Goal: Check status: Check status

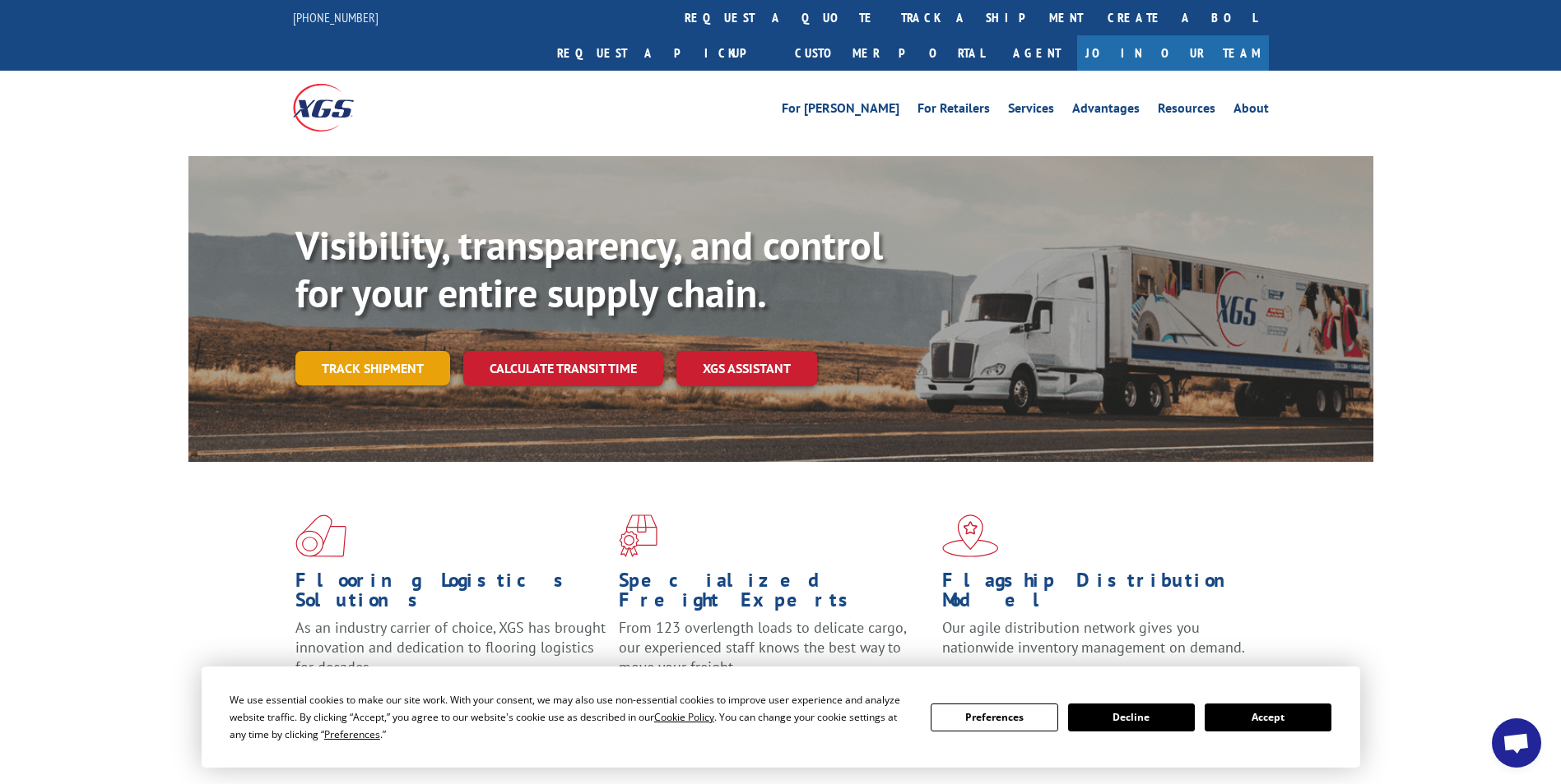
click at [388, 352] on link "Track shipment" at bounding box center [373, 369] width 155 height 35
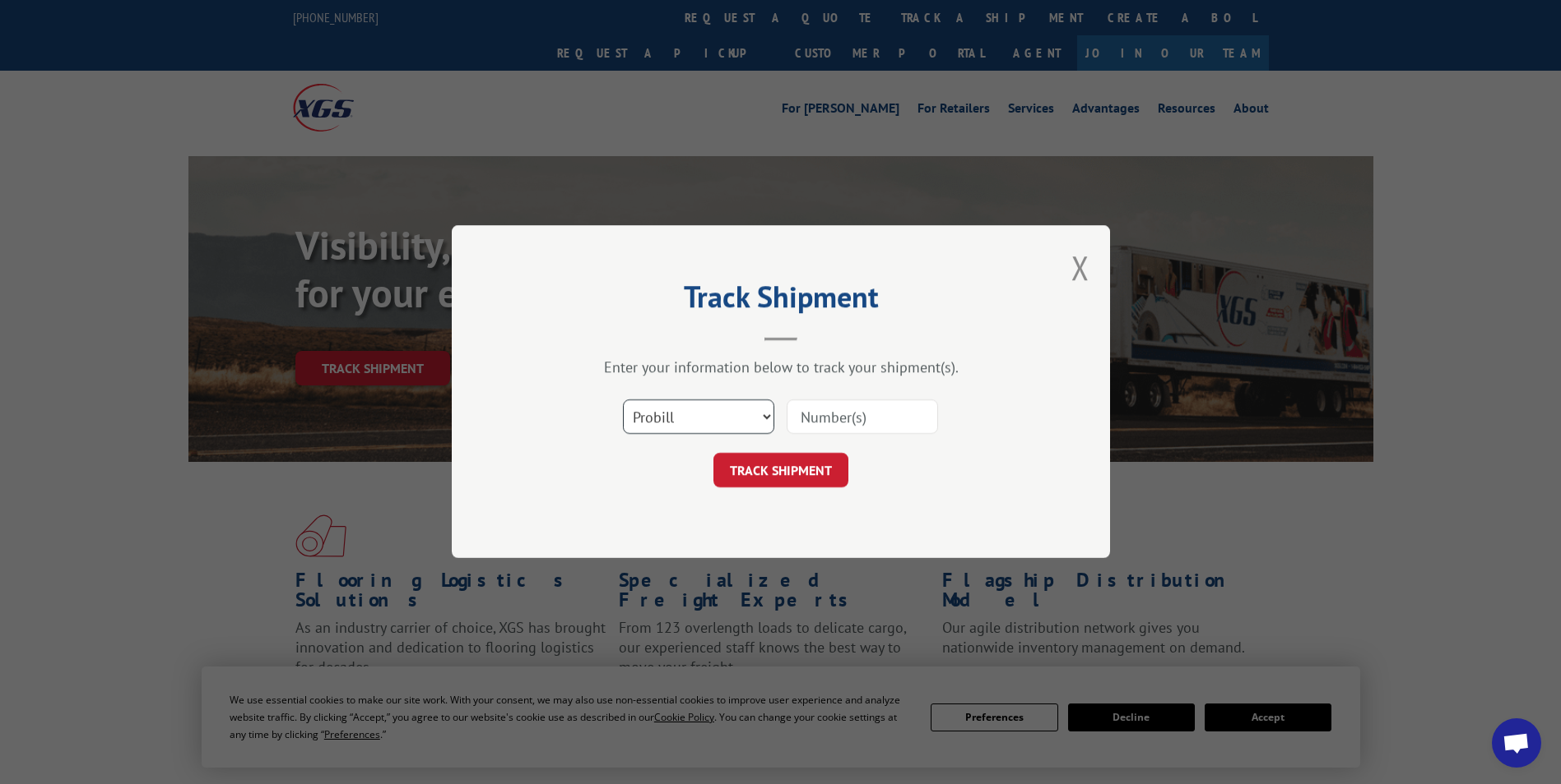
click at [720, 418] on select "Select category... Probill BOL PO" at bounding box center [698, 417] width 151 height 35
select select "bol"
click at [623, 400] on select "Select category... Probill BOL PO" at bounding box center [698, 417] width 151 height 35
paste input "5229521."
type input "5229521."
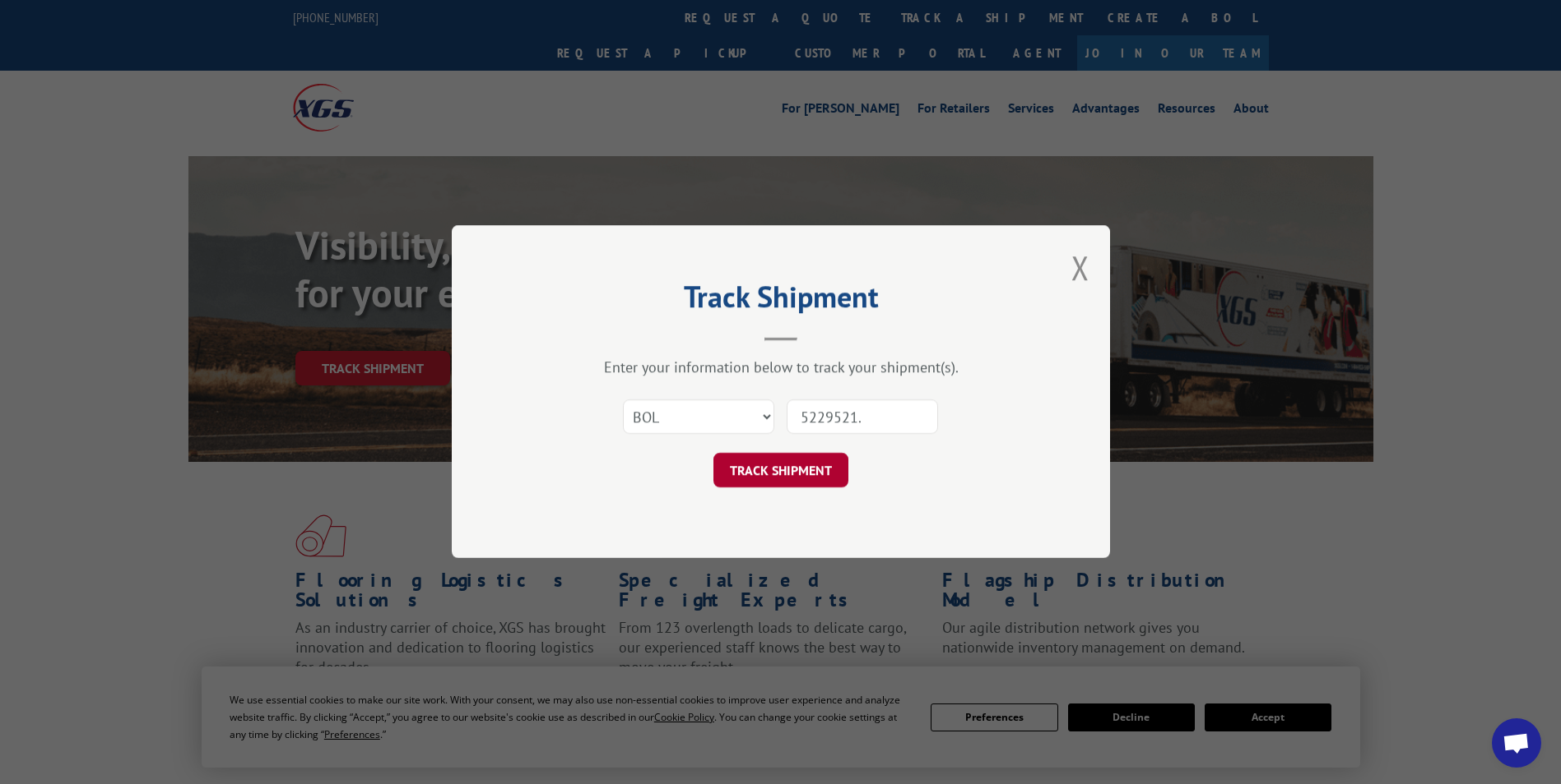
click at [798, 467] on button "TRACK SHIPMENT" at bounding box center [780, 470] width 135 height 35
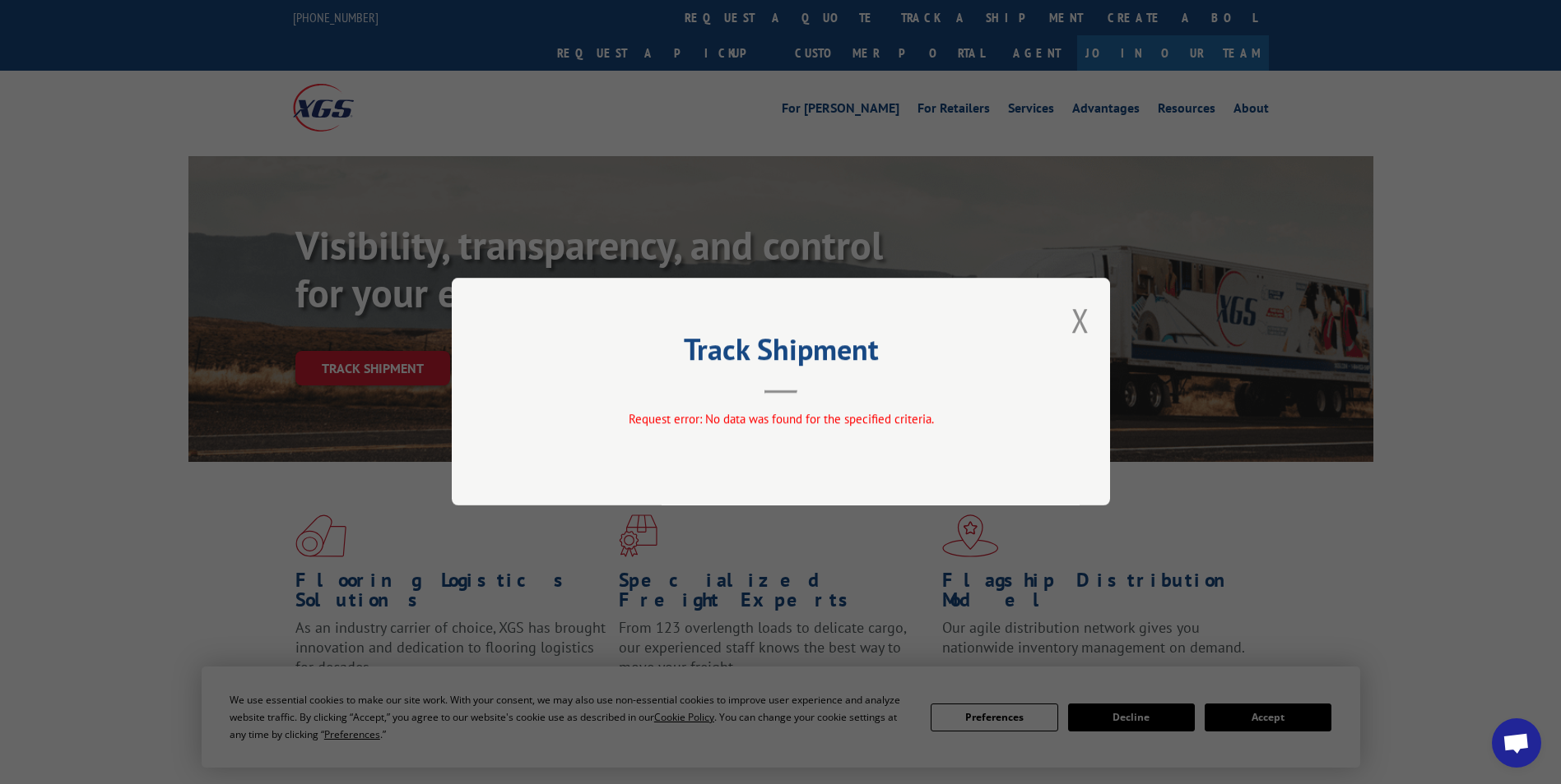
click at [1070, 326] on div "Track Shipment Request error: No data was found for the specified criteria." at bounding box center [780, 392] width 659 height 228
click at [1077, 326] on button "Close modal" at bounding box center [1080, 321] width 18 height 44
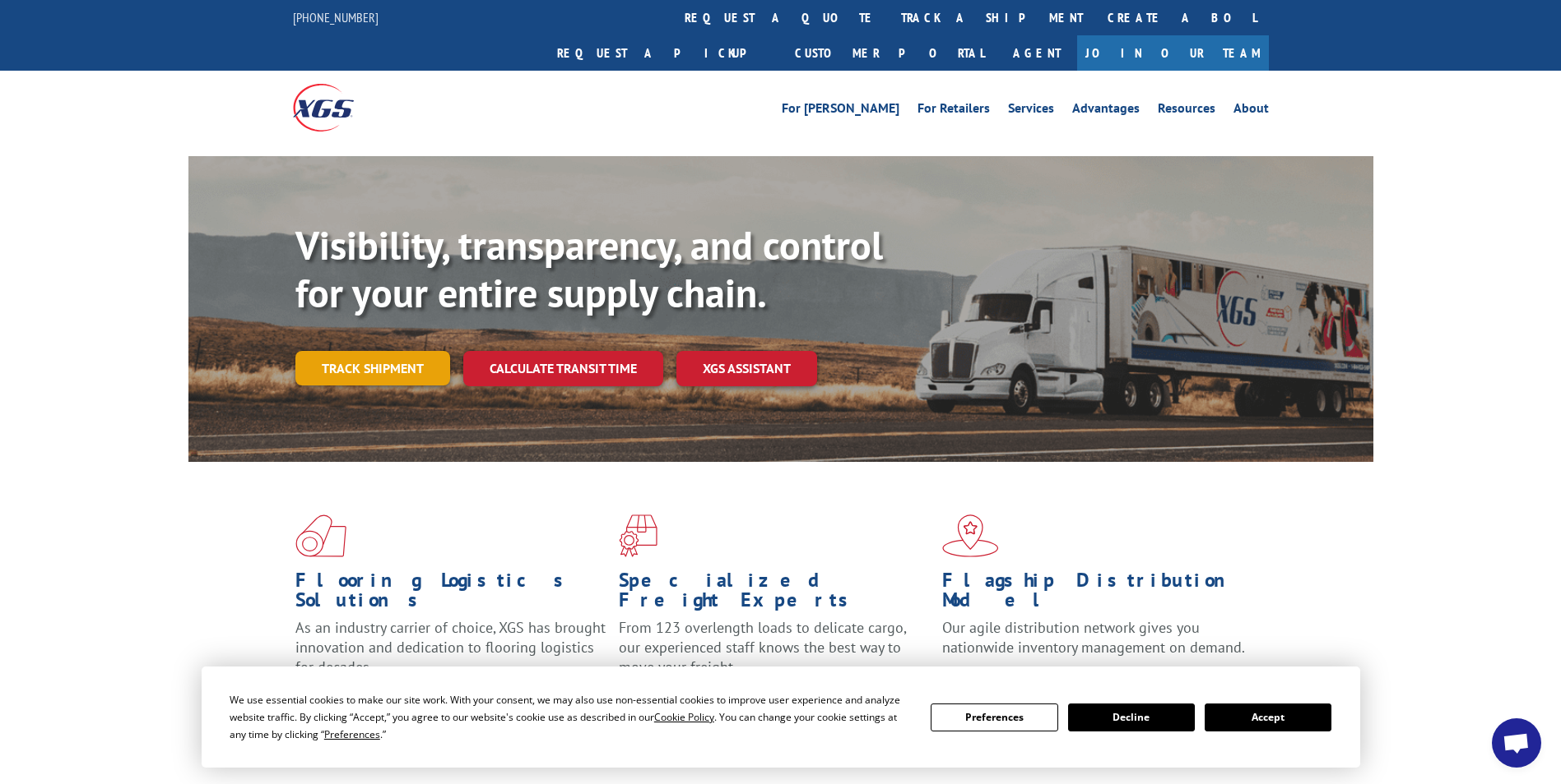
click at [399, 352] on link "Track shipment" at bounding box center [373, 369] width 155 height 35
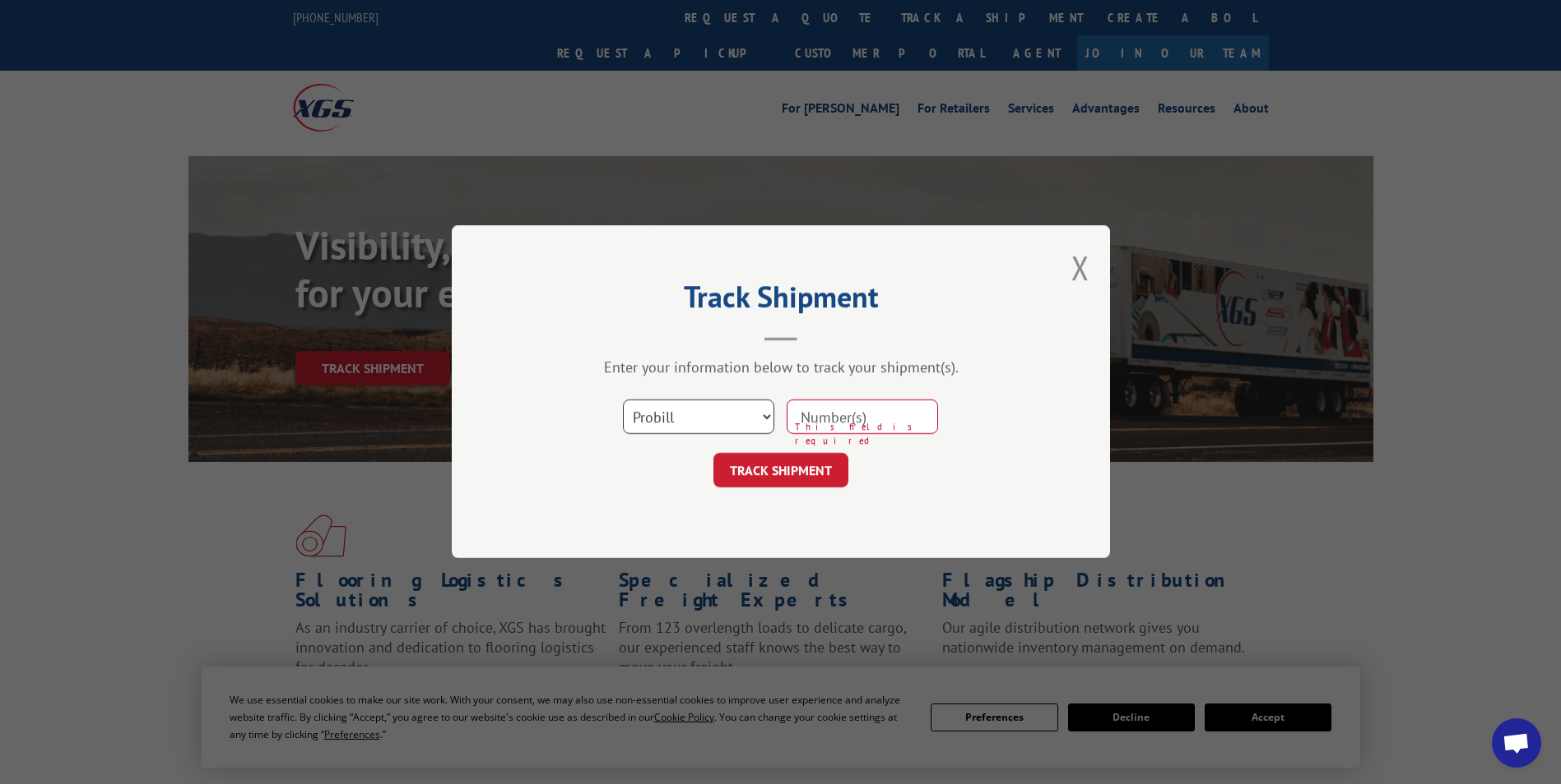
drag, startPoint x: 887, startPoint y: 412, endPoint x: 723, endPoint y: 414, distance: 164.0
click at [723, 414] on select "Select category... Probill BOL PO" at bounding box center [698, 417] width 151 height 35
select select "bol"
click at [623, 400] on select "Select category... Probill BOL PO" at bounding box center [698, 417] width 151 height 35
paste input "5229521."
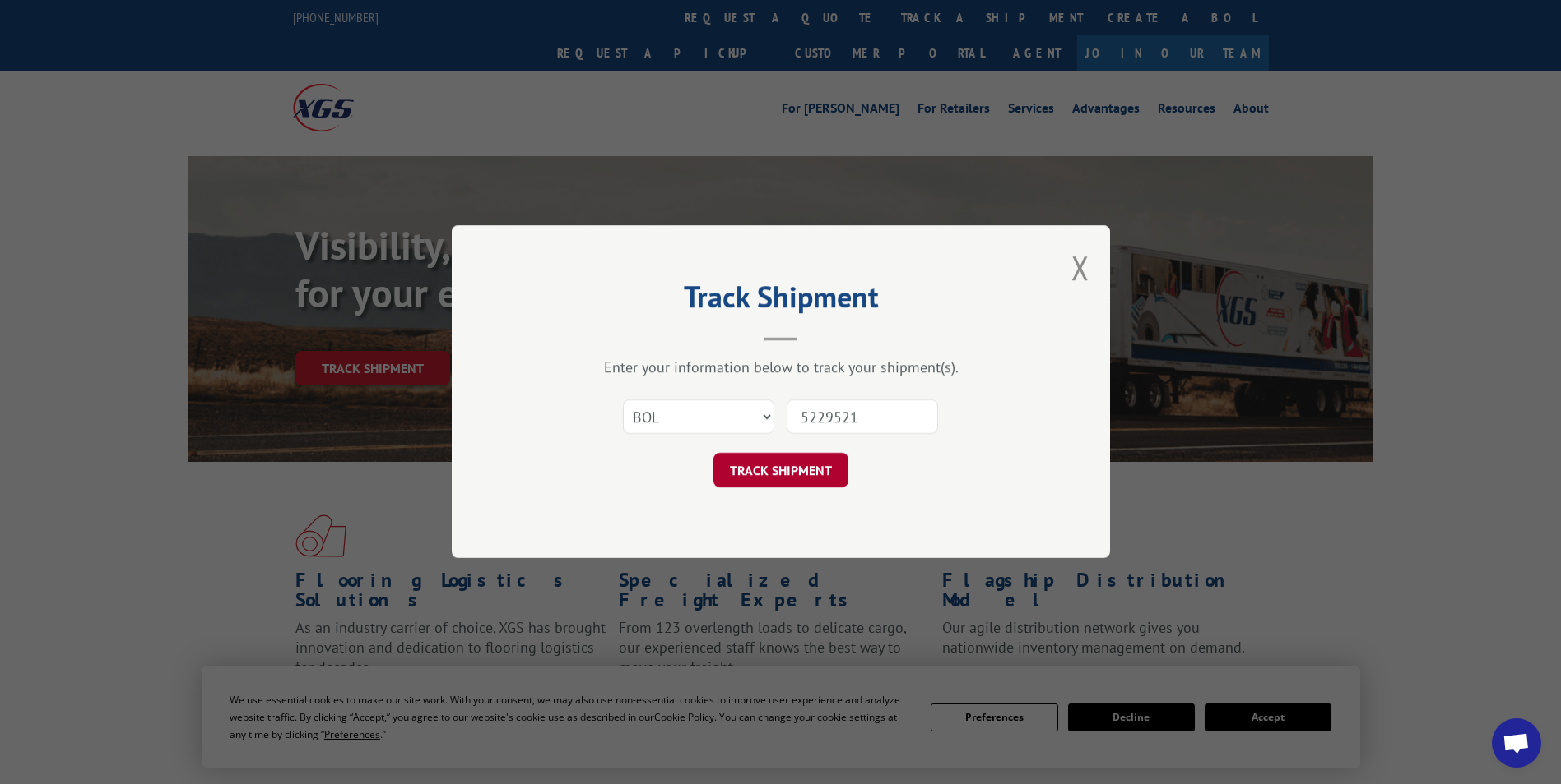
type input "5229521"
click at [780, 480] on button "TRACK SHIPMENT" at bounding box center [780, 470] width 135 height 35
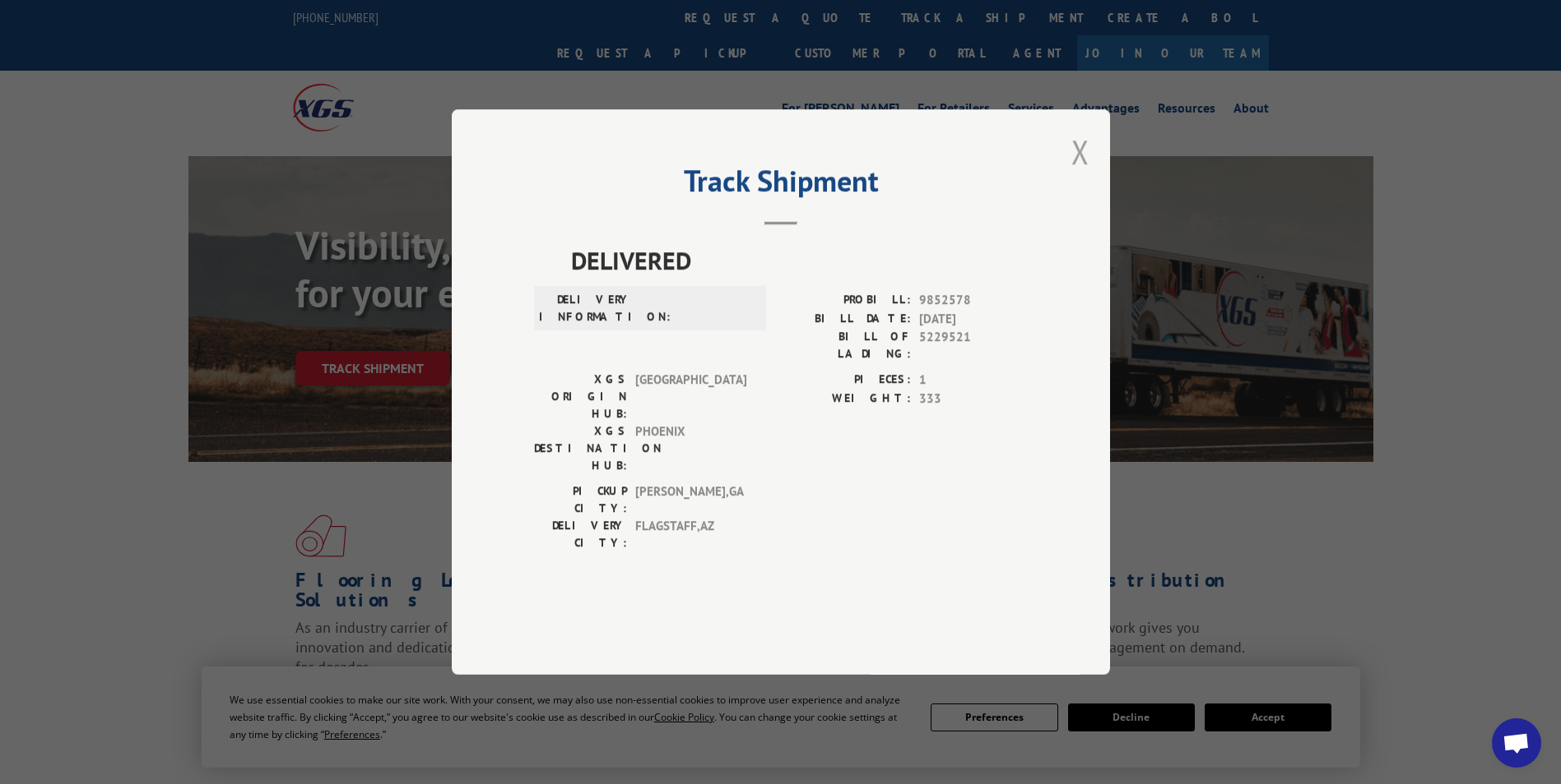
click at [1087, 174] on button "Close modal" at bounding box center [1080, 152] width 18 height 44
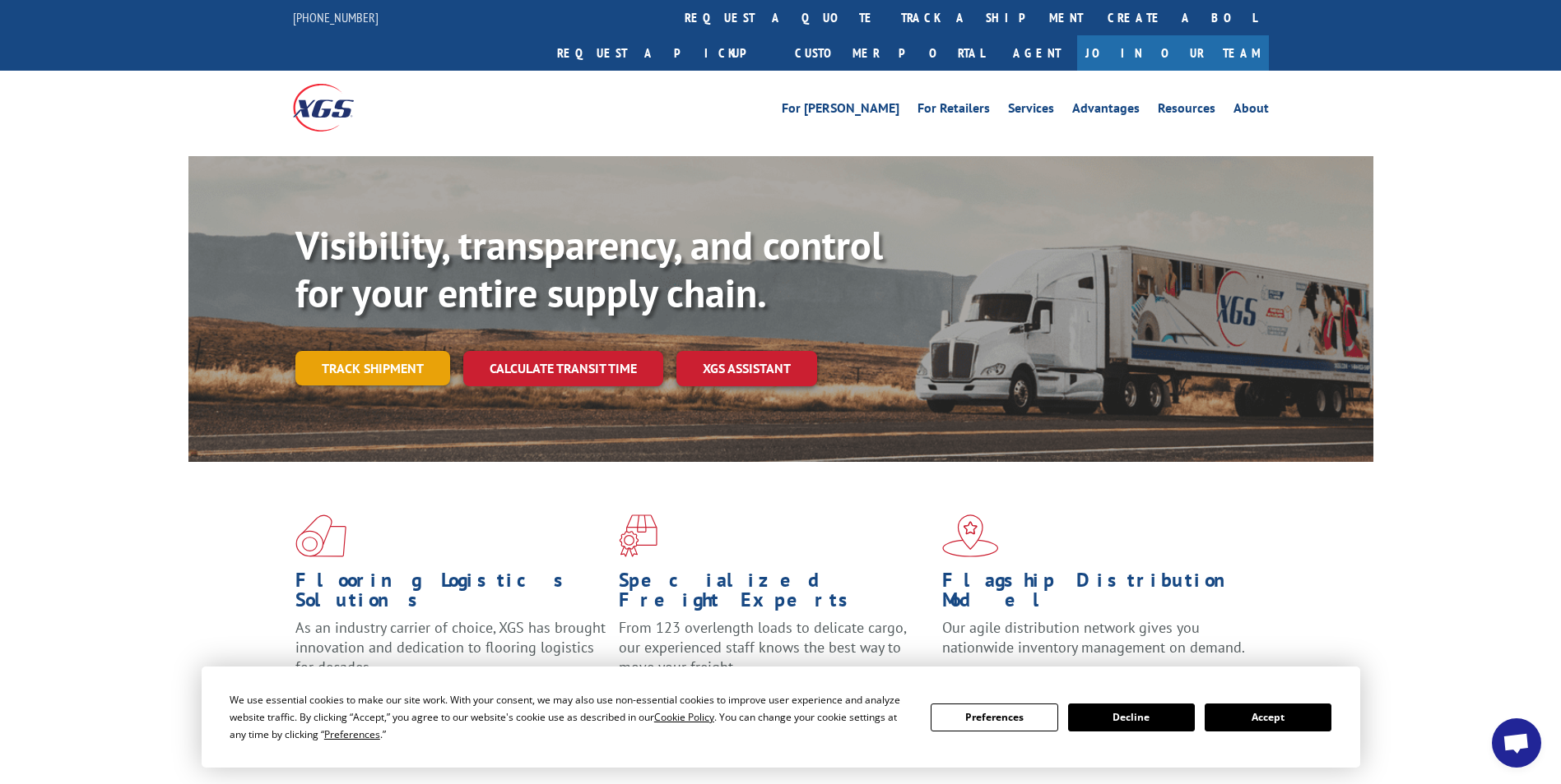
click at [355, 352] on link "Track shipment" at bounding box center [373, 369] width 155 height 35
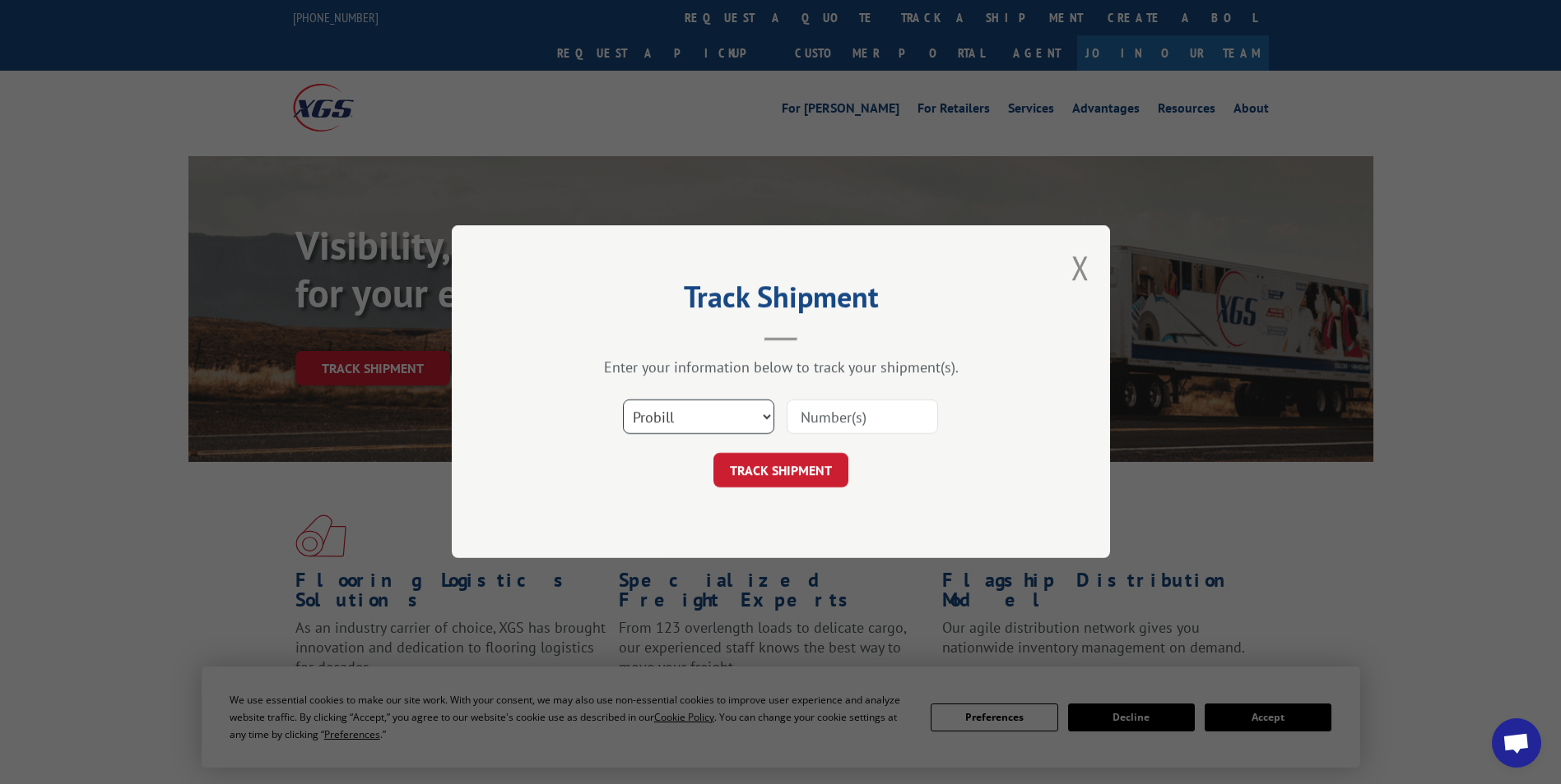
drag, startPoint x: 750, startPoint y: 421, endPoint x: 745, endPoint y: 429, distance: 9.4
click at [750, 421] on select "Select category... Probill BOL PO" at bounding box center [698, 417] width 151 height 35
select select "bol"
click at [623, 400] on select "Select category... Probill BOL PO" at bounding box center [698, 417] width 151 height 35
paste input "5229521"
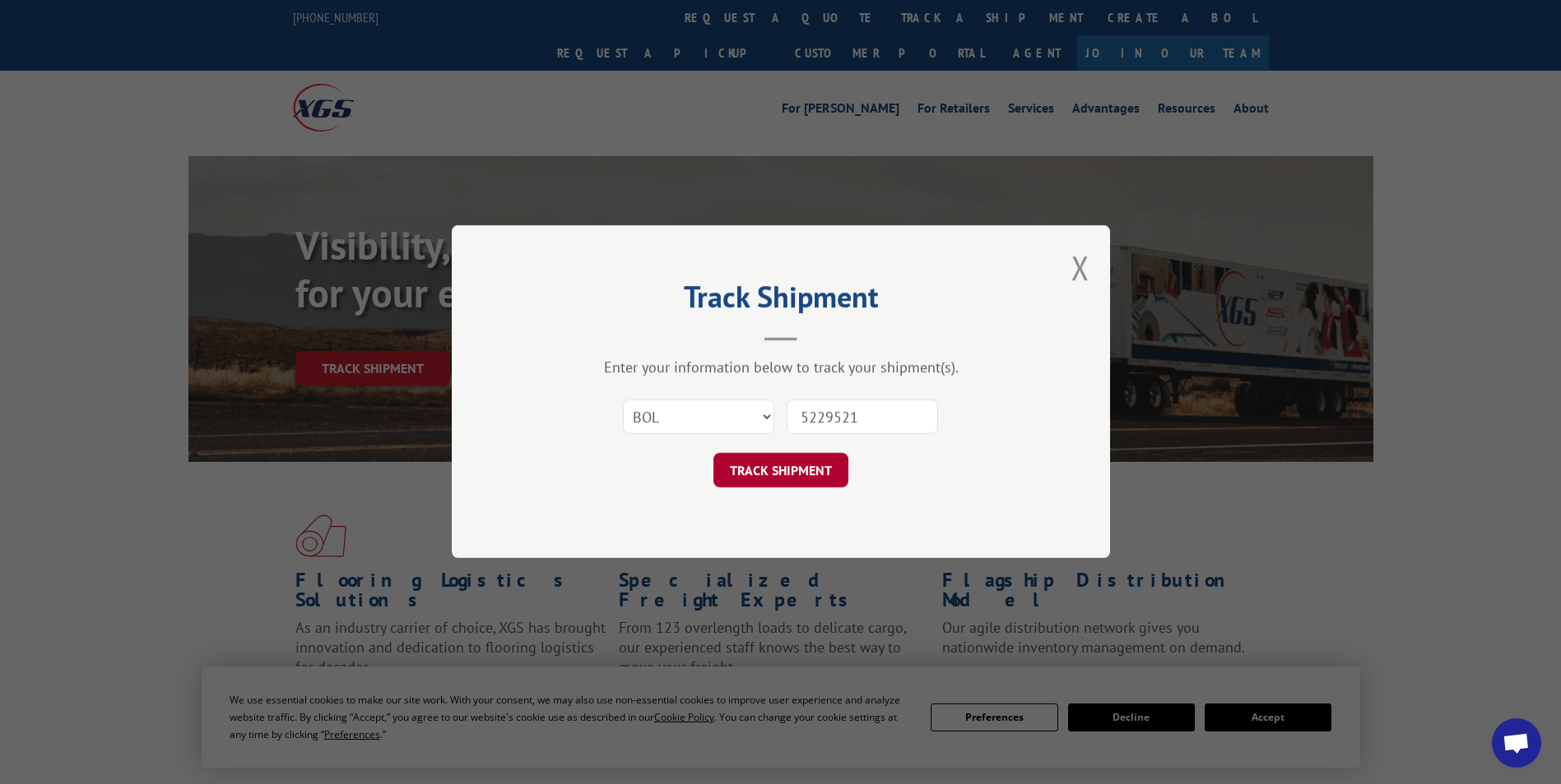
type input "5229521"
click at [812, 467] on button "TRACK SHIPMENT" at bounding box center [780, 470] width 135 height 35
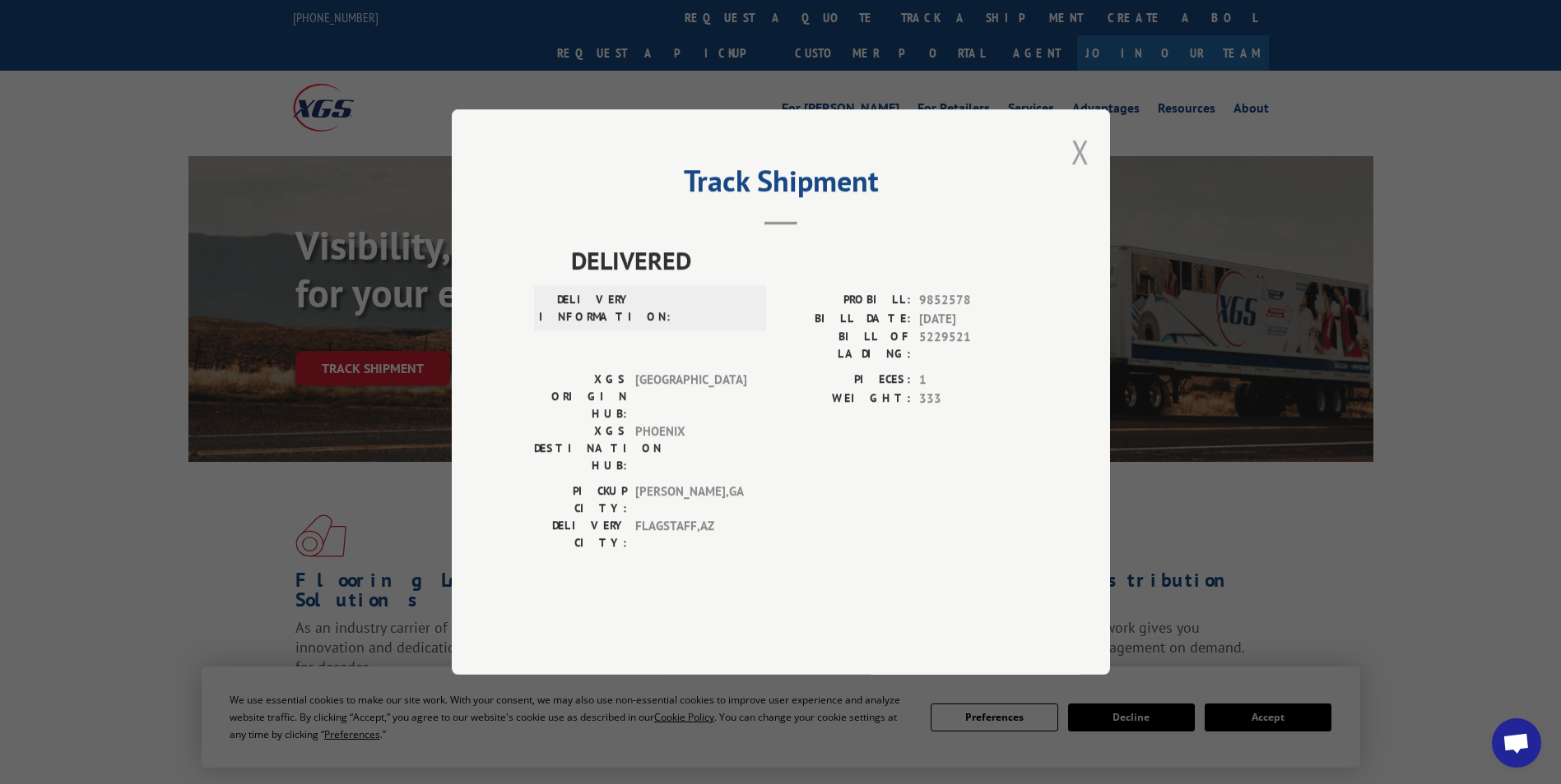
click at [1083, 174] on button "Close modal" at bounding box center [1080, 152] width 18 height 44
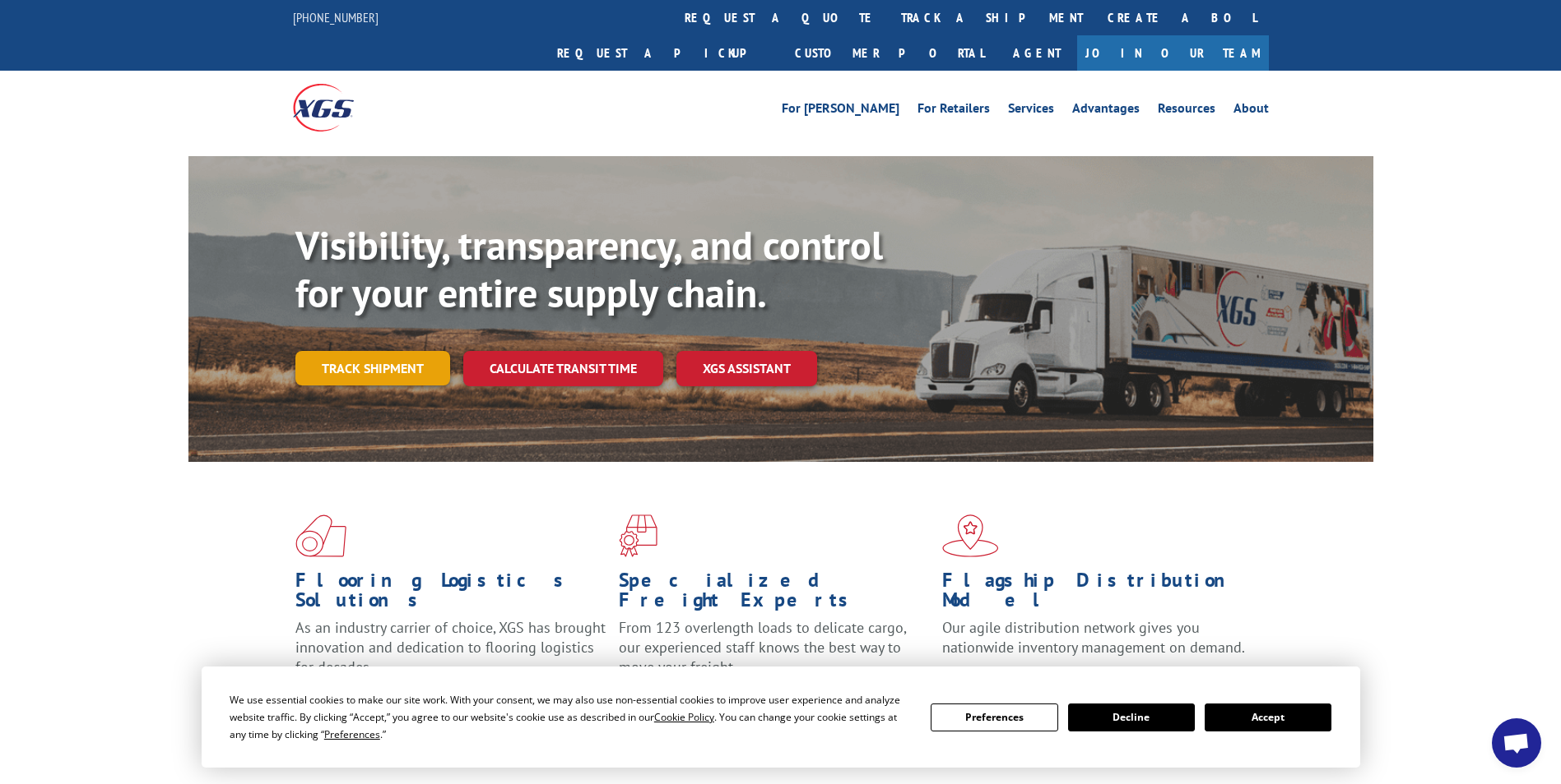
click at [380, 352] on link "Track shipment" at bounding box center [373, 369] width 155 height 35
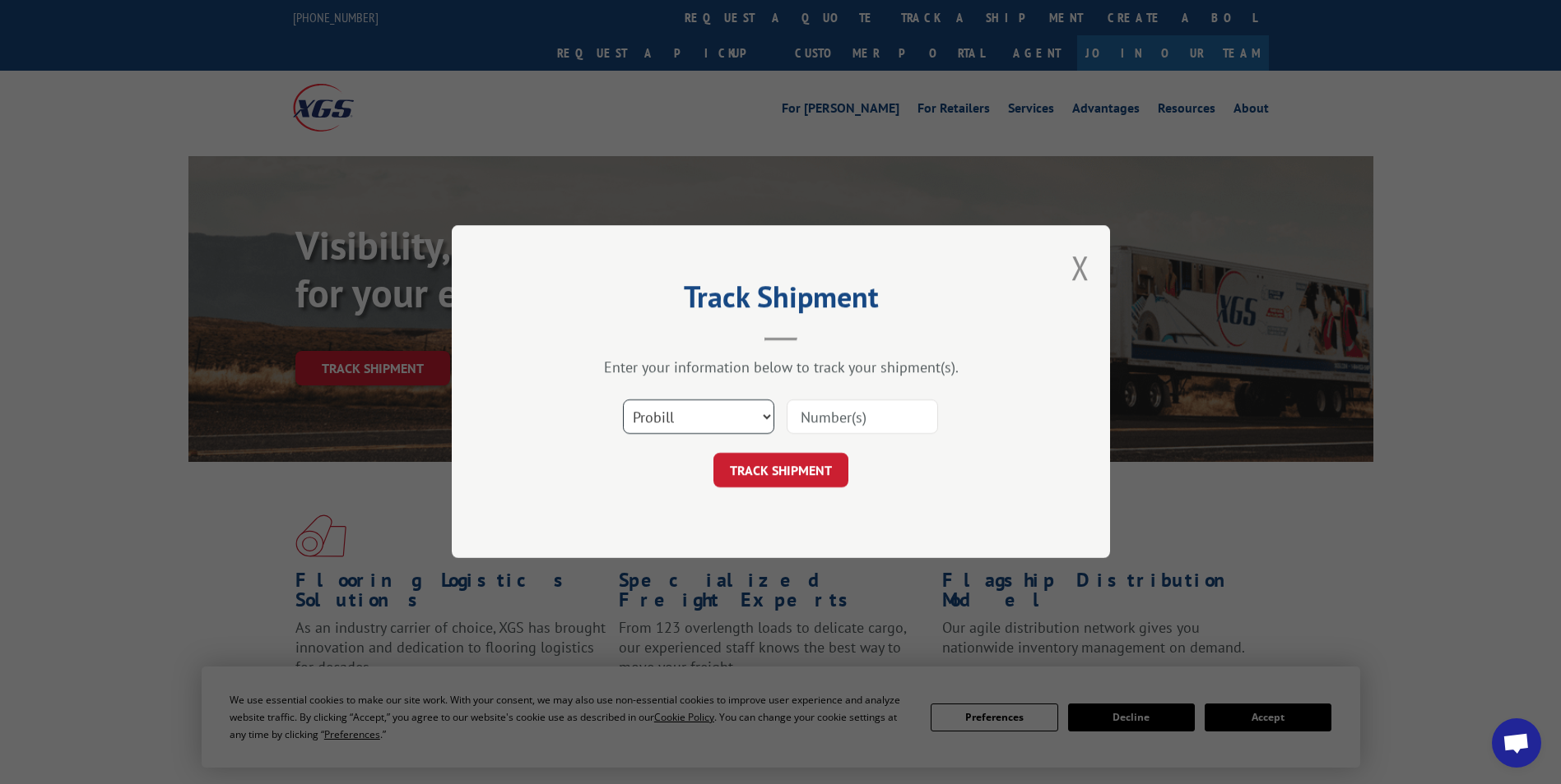
click at [730, 412] on select "Select category... Probill BOL PO" at bounding box center [698, 417] width 151 height 35
select select "bol"
click at [623, 400] on select "Select category... Probill BOL PO" at bounding box center [698, 417] width 151 height 35
drag, startPoint x: 905, startPoint y: 430, endPoint x: 910, endPoint y: 421, distance: 10.3
click at [905, 430] on input at bounding box center [861, 417] width 151 height 35
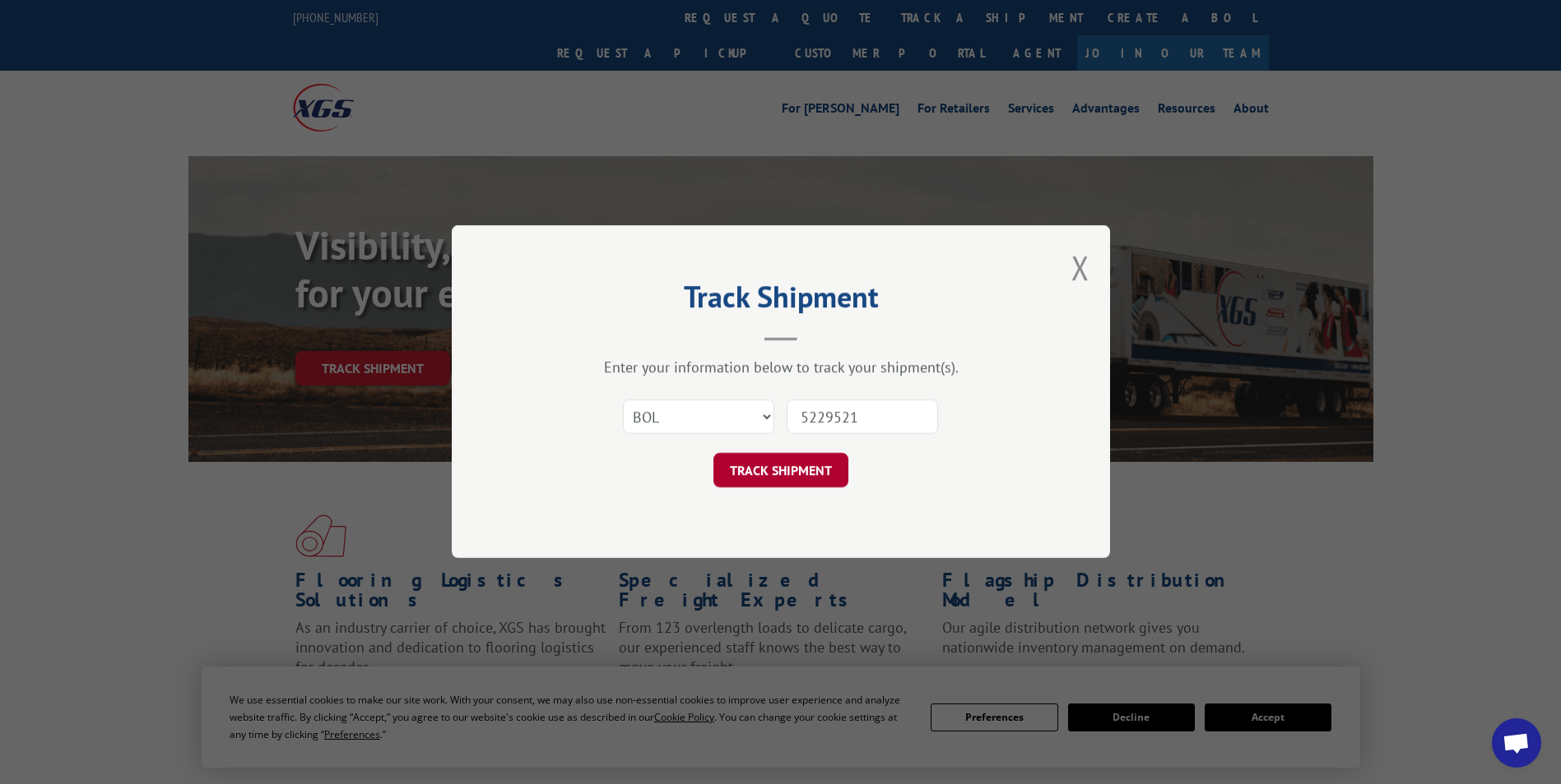
type input "5229521"
click at [751, 472] on button "TRACK SHIPMENT" at bounding box center [780, 470] width 135 height 35
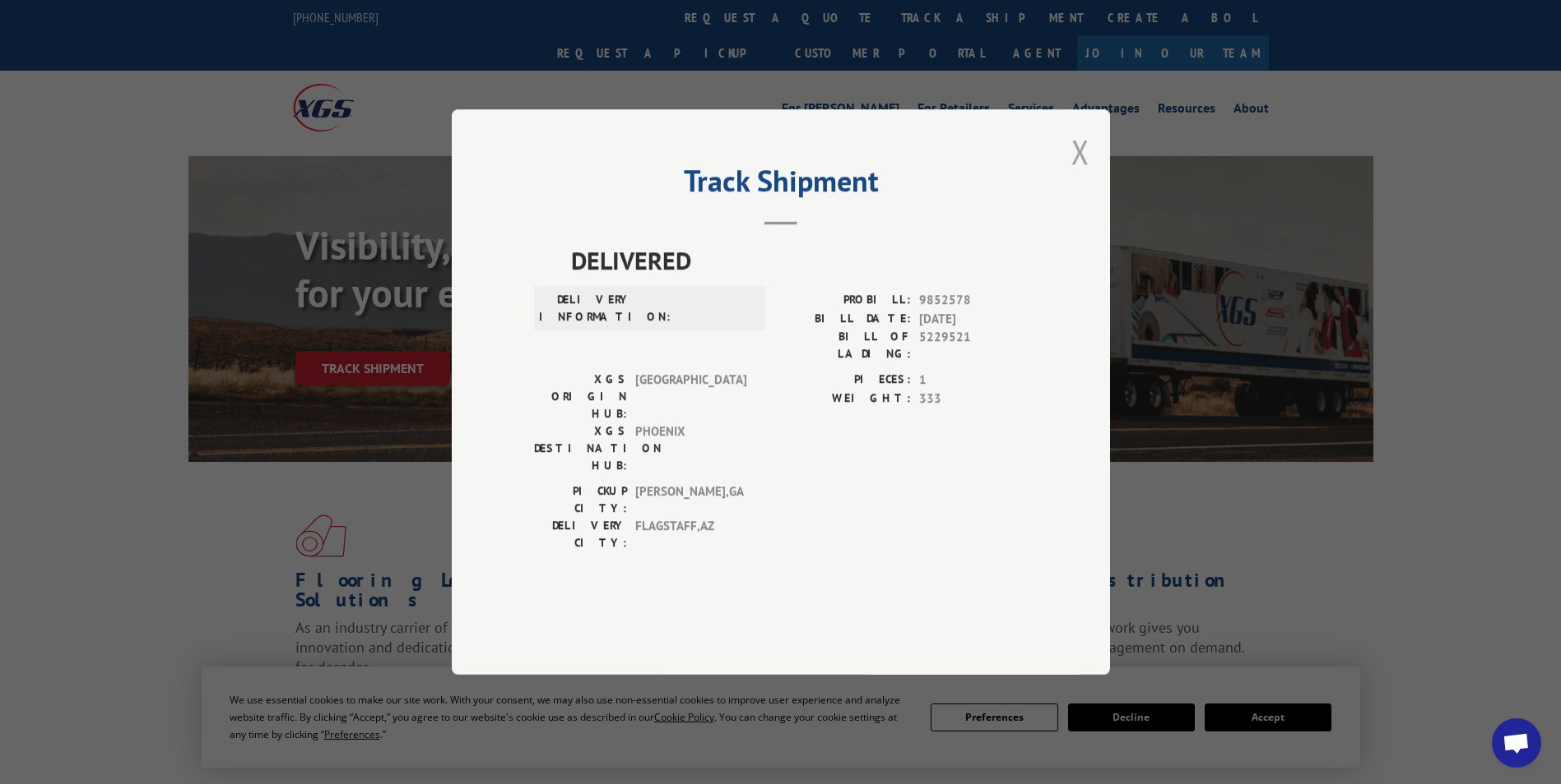
click at [1079, 174] on button "Close modal" at bounding box center [1080, 152] width 18 height 44
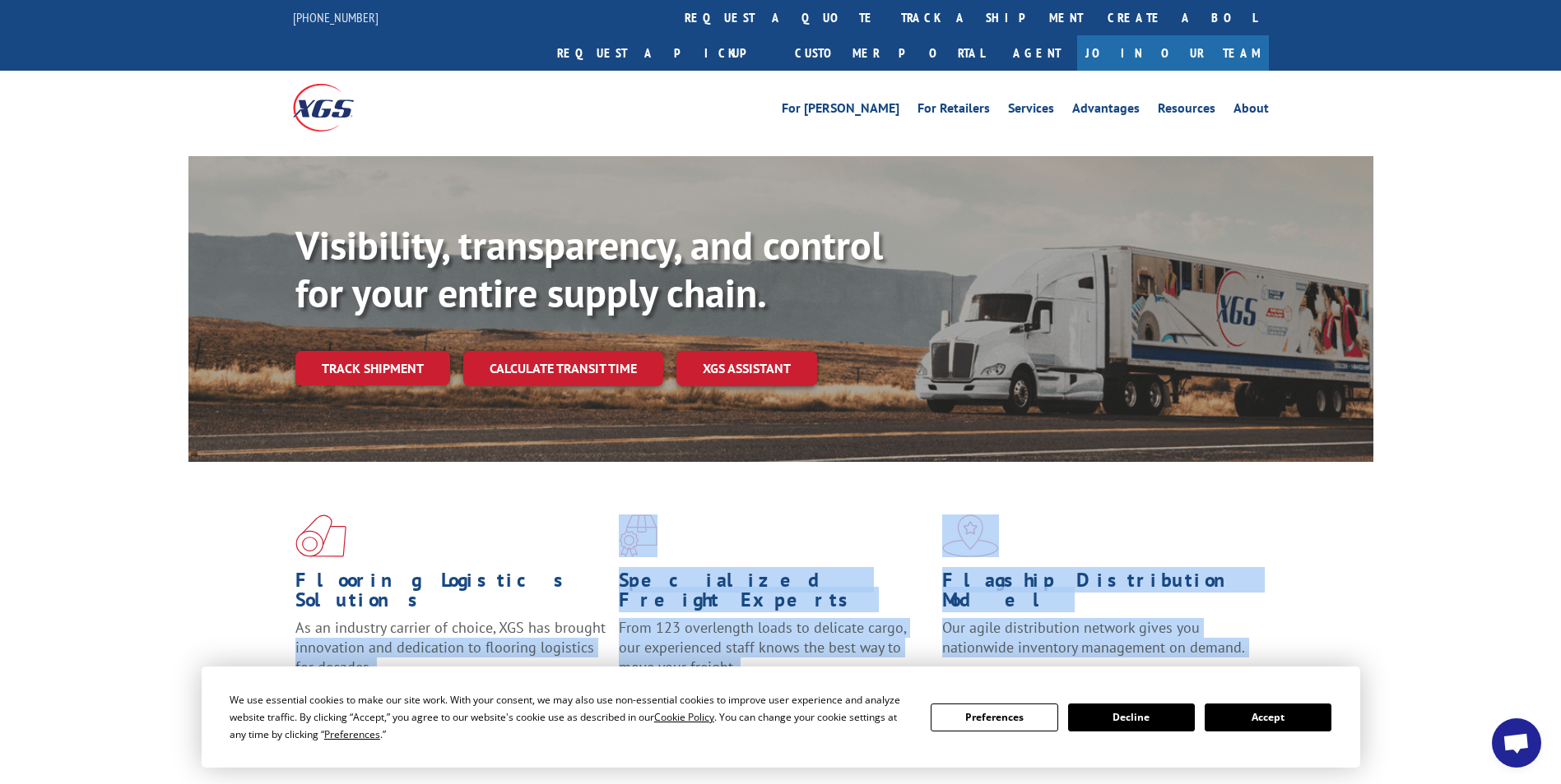
scroll to position [77, 0]
